Goal: Task Accomplishment & Management: Use online tool/utility

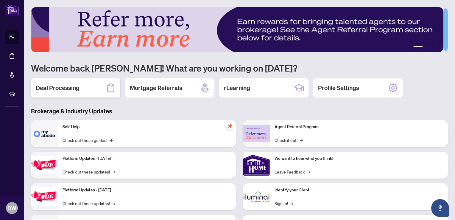
click at [94, 90] on div "Deal Processing" at bounding box center [75, 87] width 89 height 19
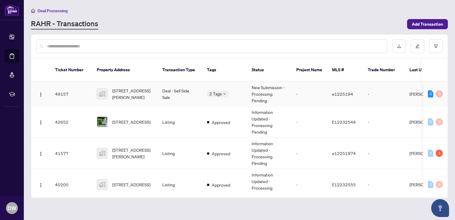
click at [173, 85] on td "Deal - Sell Side Sale" at bounding box center [179, 94] width 45 height 25
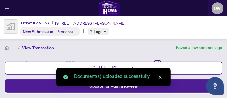
click at [160, 77] on icon "close" at bounding box center [160, 77] width 3 height 3
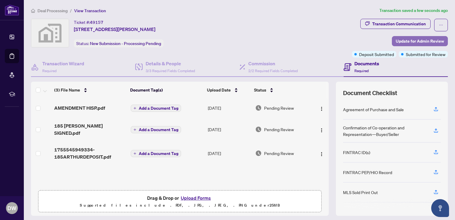
click at [414, 38] on span "Update for Admin Review" at bounding box center [420, 41] width 48 height 10
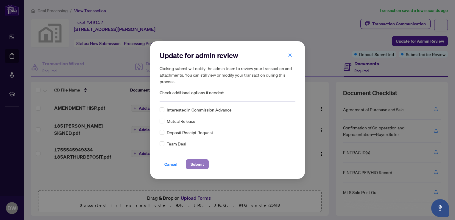
click at [192, 163] on span "Submit" at bounding box center [197, 164] width 13 height 10
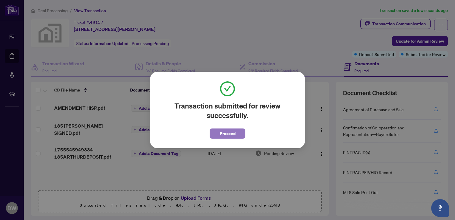
click at [233, 133] on span "Proceed" at bounding box center [228, 134] width 16 height 10
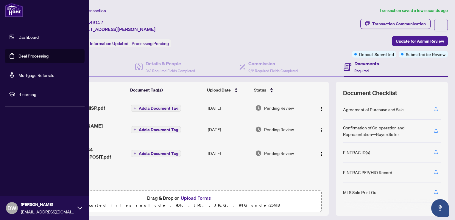
click at [12, 207] on span "DW" at bounding box center [11, 208] width 9 height 8
click at [26, 174] on span "Logout" at bounding box center [23, 173] width 13 height 10
